Goal: Transaction & Acquisition: Purchase product/service

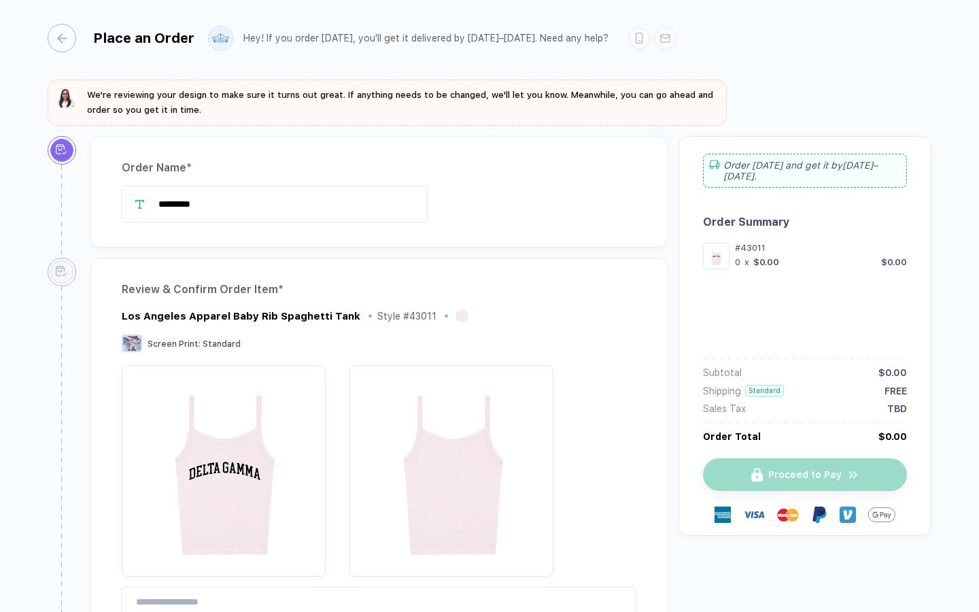
type input "*********"
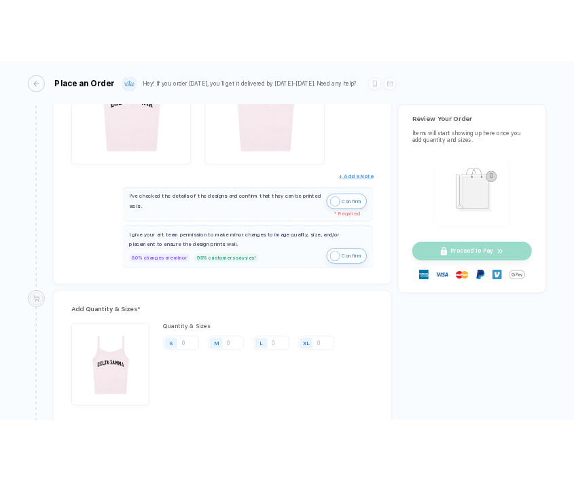
scroll to position [218, 0]
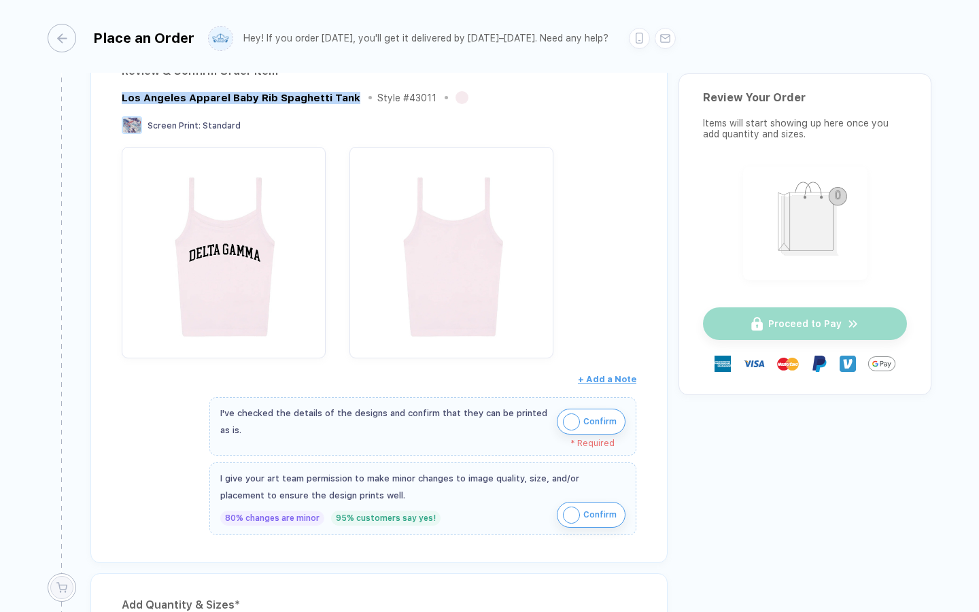
drag, startPoint x: 120, startPoint y: 100, endPoint x: 351, endPoint y: 100, distance: 231.1
click at [351, 100] on div "Review & Confirm Order Item * Los Angeles Apparel Baby Rib Spaghetti Tank Style…" at bounding box center [378, 300] width 577 height 523
copy div "Los Angeles Apparel Baby Rib Spaghetti Tank"
click at [570, 422] on img "button" at bounding box center [571, 421] width 17 height 17
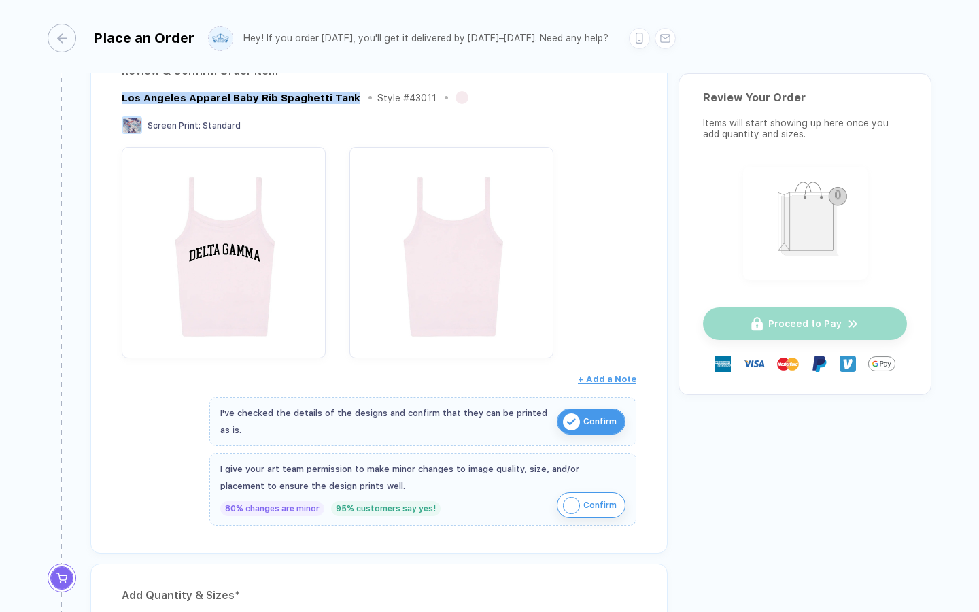
click at [571, 500] on img "button" at bounding box center [571, 505] width 17 height 17
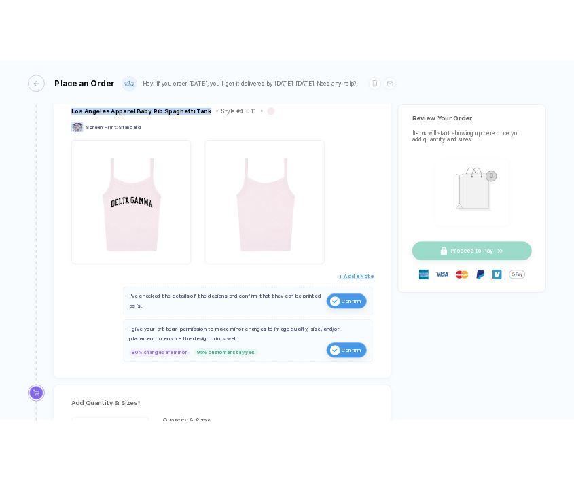
scroll to position [0, 0]
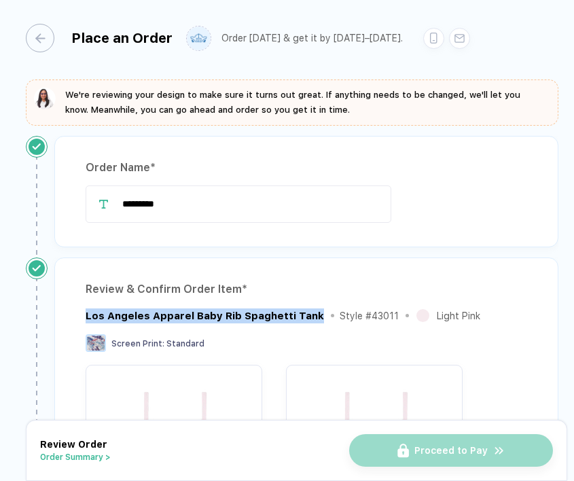
click at [275, 313] on div "Los Angeles Apparel Baby Rib Spaghetti Tank" at bounding box center [205, 316] width 239 height 15
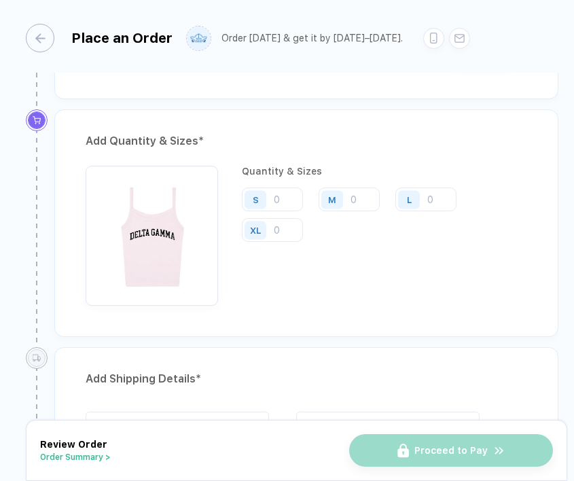
scroll to position [657, 0]
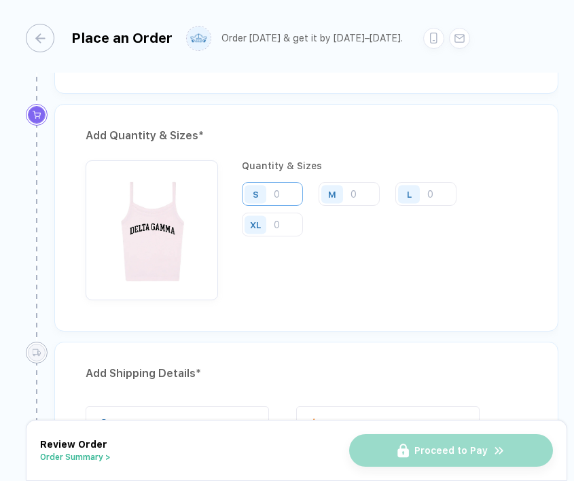
click at [279, 200] on input "number" at bounding box center [272, 194] width 61 height 24
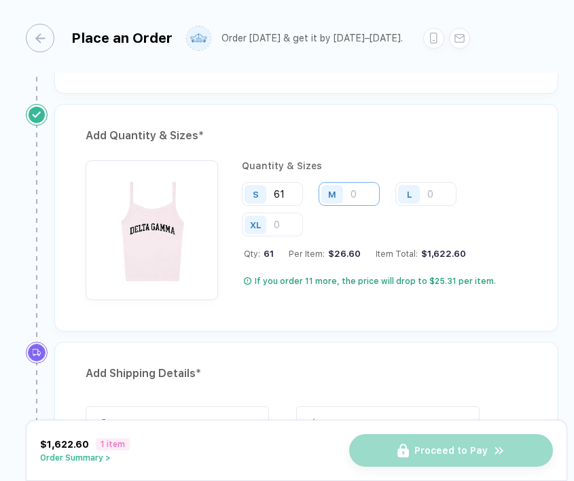
type input "61"
click at [364, 191] on input "number" at bounding box center [349, 194] width 61 height 24
type input "32"
click at [276, 224] on input "number" at bounding box center [272, 225] width 61 height 24
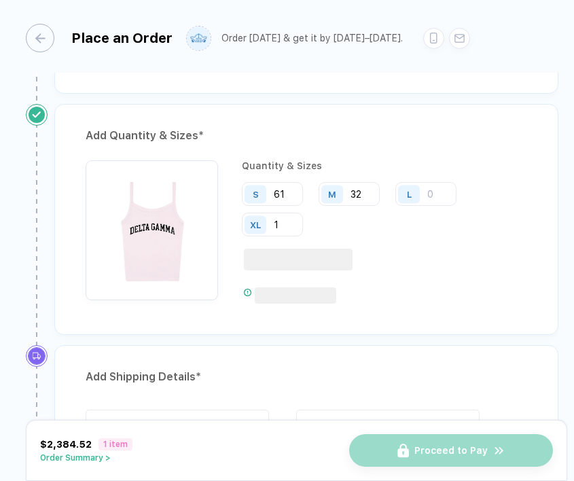
type input "1"
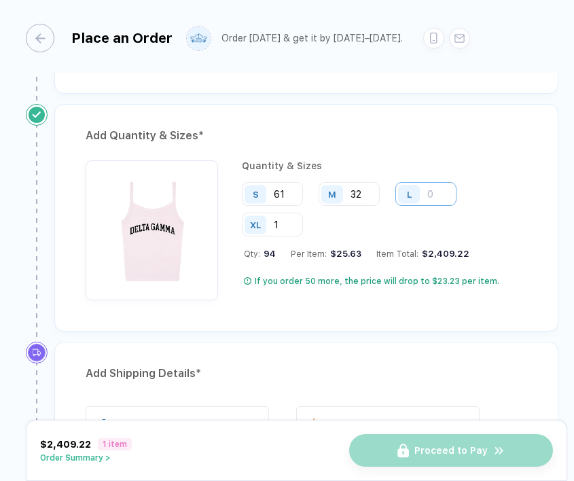
click at [450, 192] on input "number" at bounding box center [426, 194] width 61 height 24
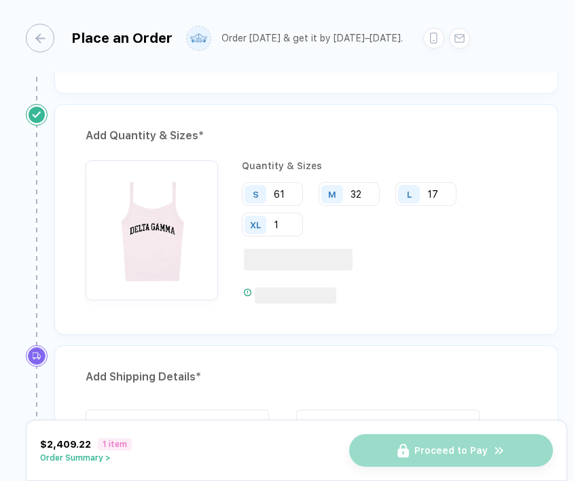
type input "17"
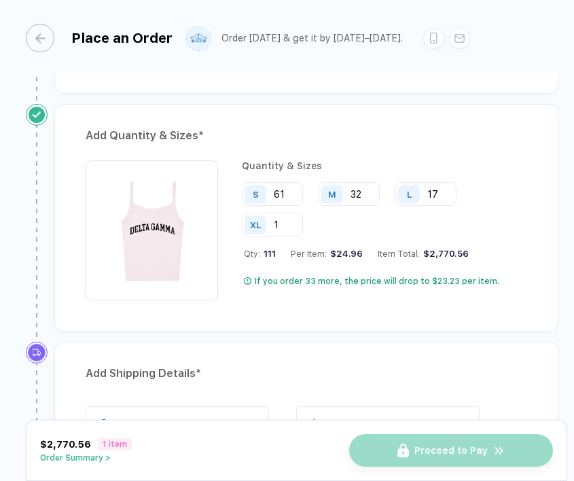
click at [417, 279] on div "If you order 33 more, the price will drop to $23.23 per item." at bounding box center [377, 281] width 245 height 11
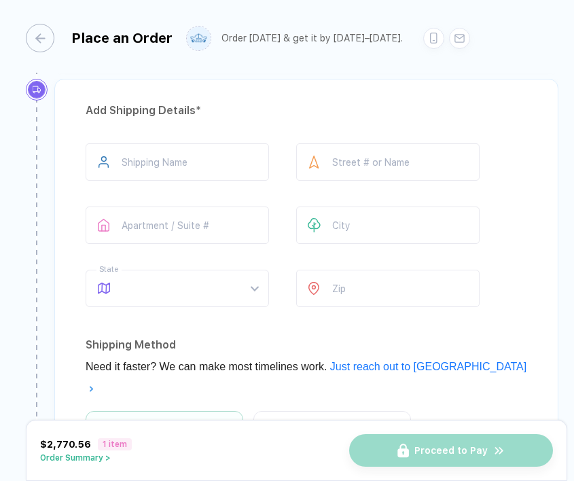
scroll to position [919, 0]
click at [205, 162] on input "text" at bounding box center [178, 162] width 184 height 37
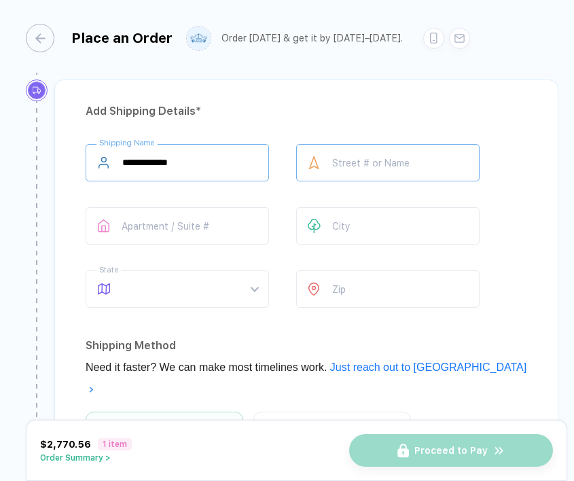
type input "**********"
click at [354, 162] on input "text" at bounding box center [388, 162] width 184 height 37
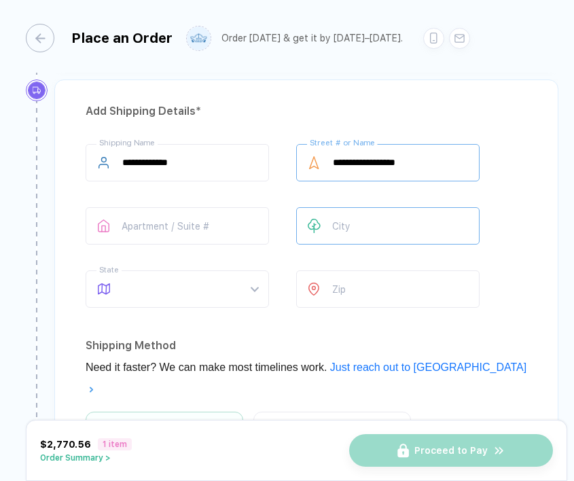
type input "**********"
click at [383, 218] on input "text" at bounding box center [388, 225] width 184 height 37
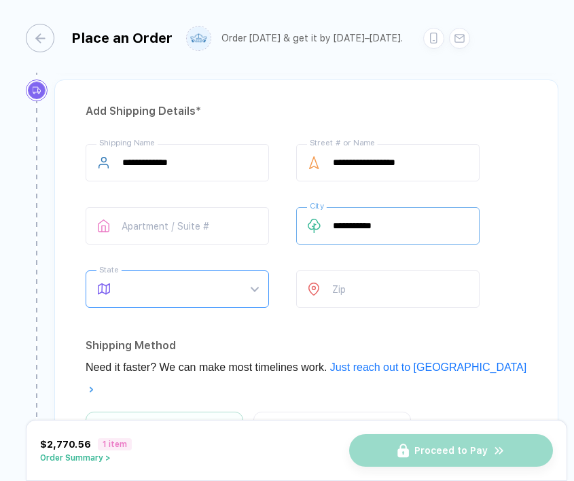
click at [197, 283] on span at bounding box center [190, 289] width 136 height 36
type input "**********"
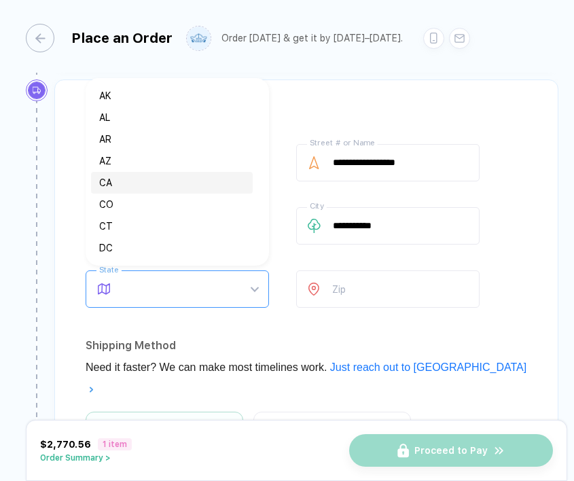
click at [152, 182] on div "CA" at bounding box center [171, 182] width 145 height 15
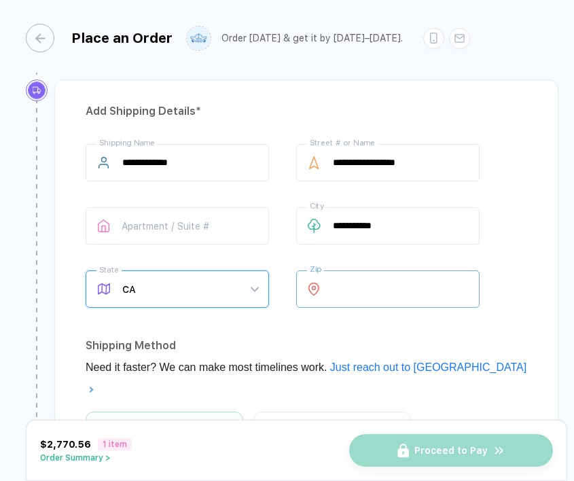
click at [373, 290] on input "number" at bounding box center [388, 289] width 184 height 37
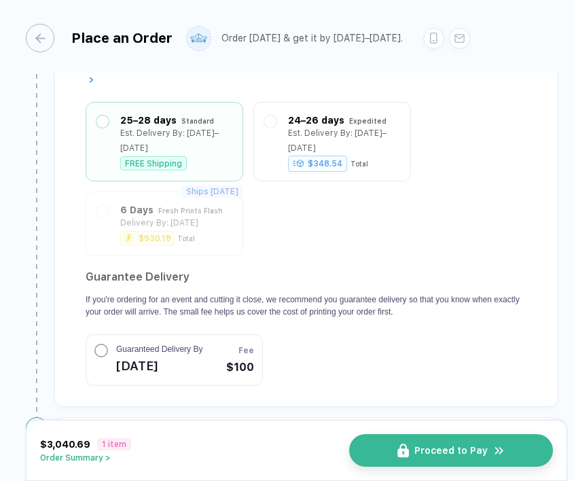
scroll to position [1233, 0]
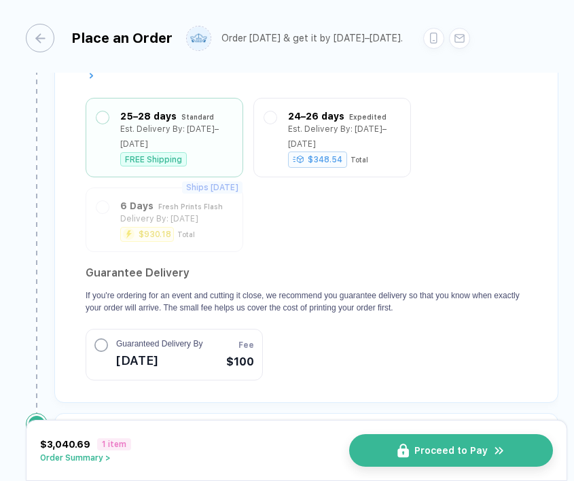
type input "*****"
click at [215, 329] on button "Guaranteed Delivery By [DATE] Fee $100" at bounding box center [174, 355] width 177 height 52
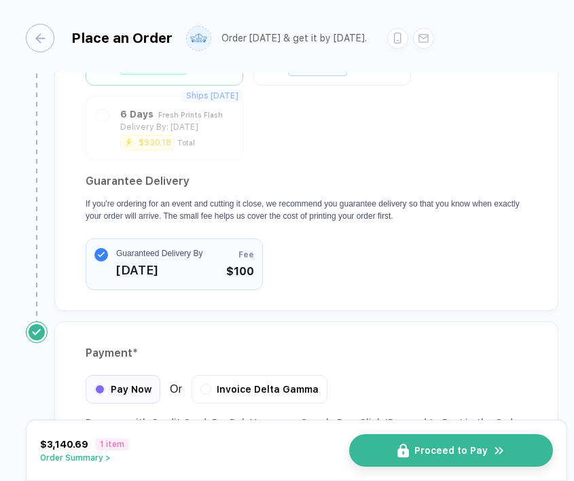
scroll to position [1394, 0]
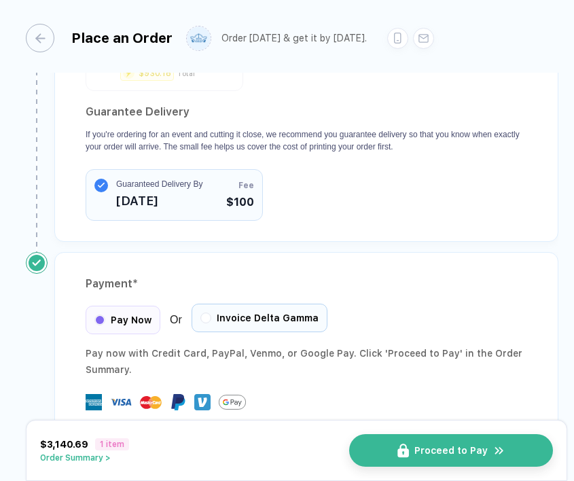
click at [224, 304] on div "Invoice Delta Gamma" at bounding box center [260, 318] width 136 height 29
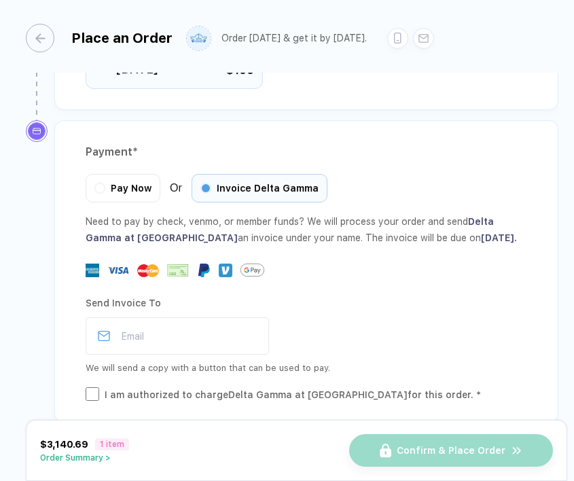
scroll to position [1529, 0]
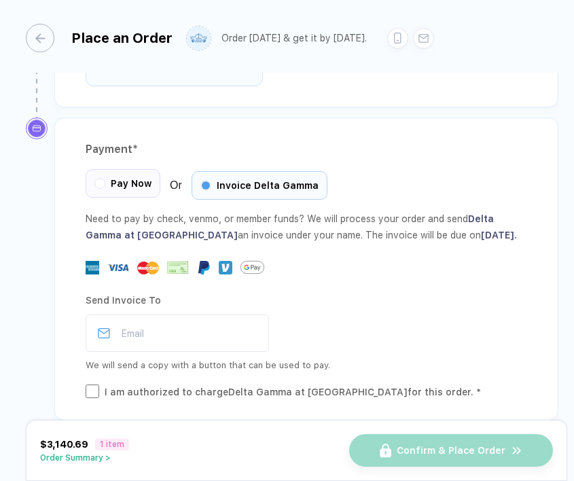
click at [104, 169] on div "Pay Now" at bounding box center [123, 183] width 75 height 29
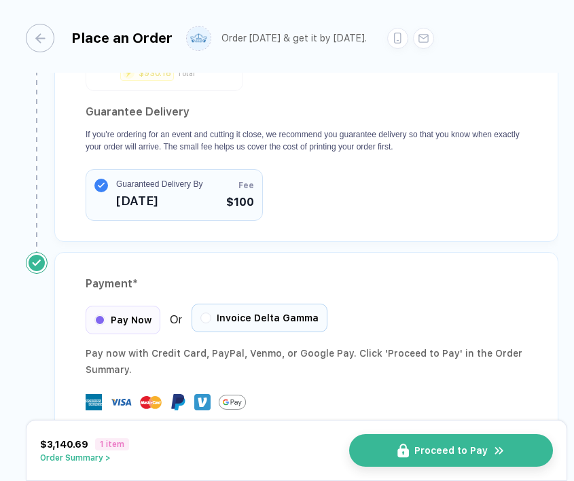
click at [257, 304] on div "Invoice Delta Gamma" at bounding box center [260, 318] width 136 height 29
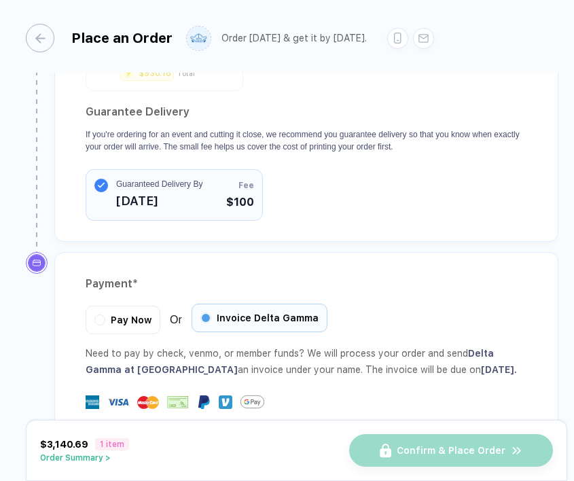
scroll to position [1529, 0]
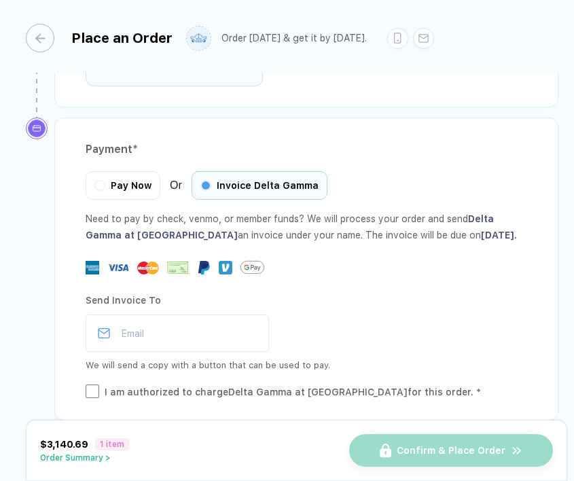
click at [97, 464] on div "$3,140.69 1 item Order Summary > Confirm & Place Order" at bounding box center [297, 450] width 542 height 61
click at [96, 456] on button "Order Summary >" at bounding box center [84, 458] width 89 height 10
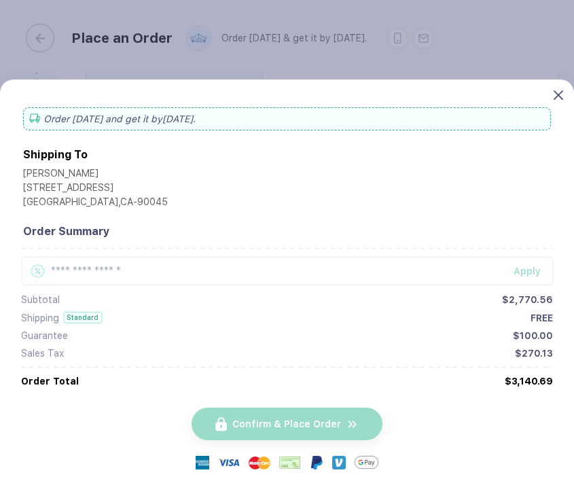
click at [560, 99] on icon at bounding box center [559, 95] width 10 height 10
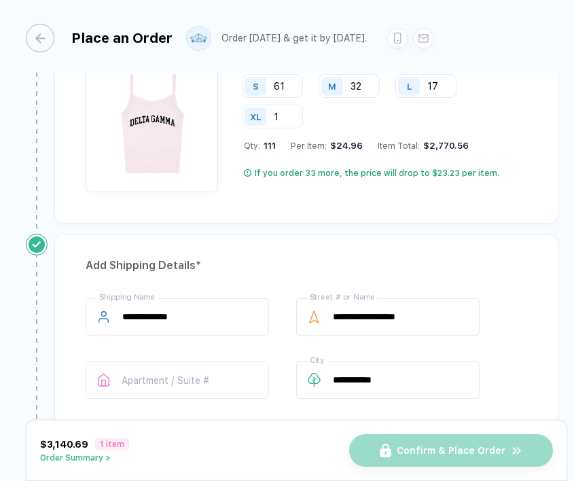
scroll to position [643, 0]
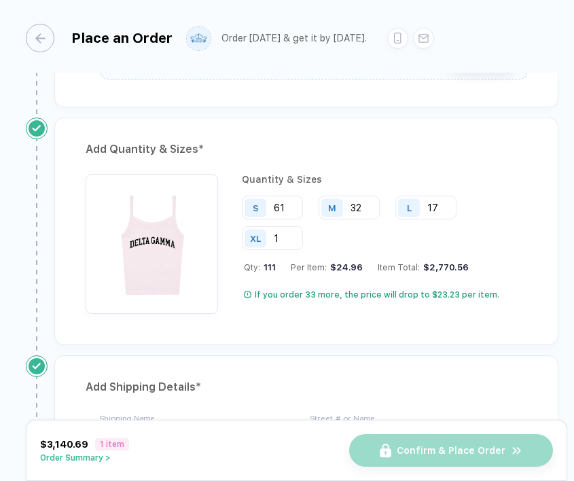
click at [169, 263] on img "button" at bounding box center [151, 240] width 119 height 119
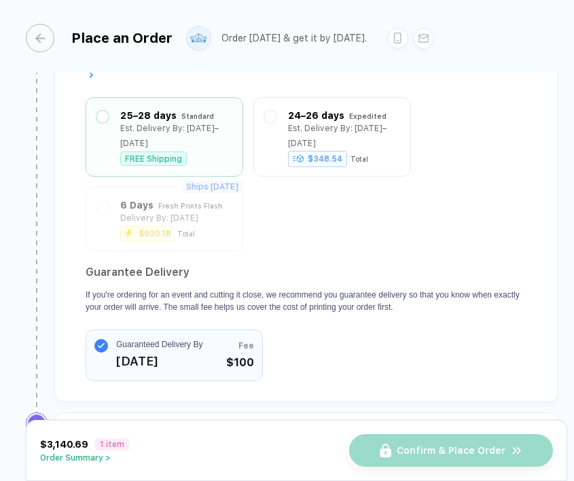
scroll to position [1529, 0]
